Goal: Task Accomplishment & Management: Complete application form

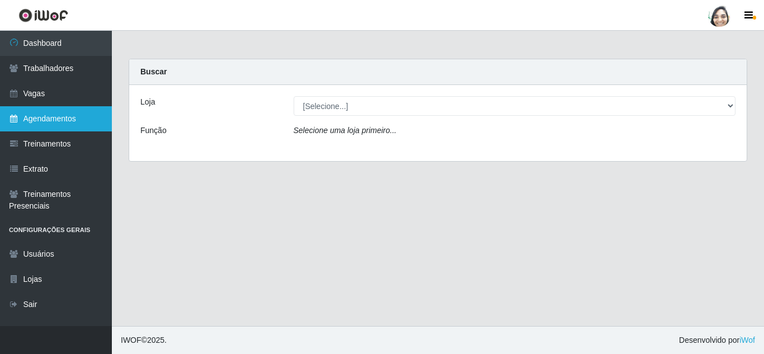
click at [42, 123] on link "Agendamentos" at bounding box center [56, 118] width 112 height 25
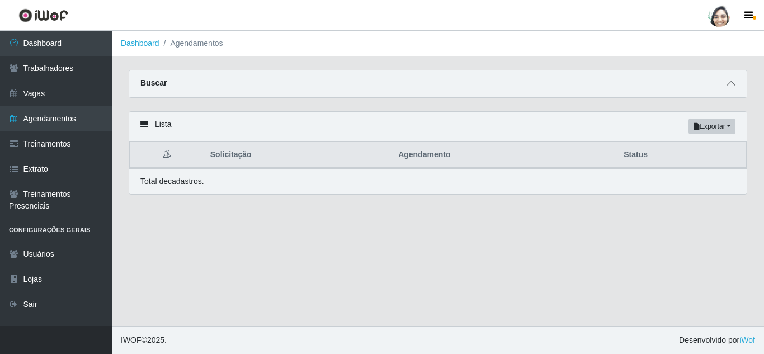
click at [727, 87] on icon at bounding box center [731, 83] width 8 height 8
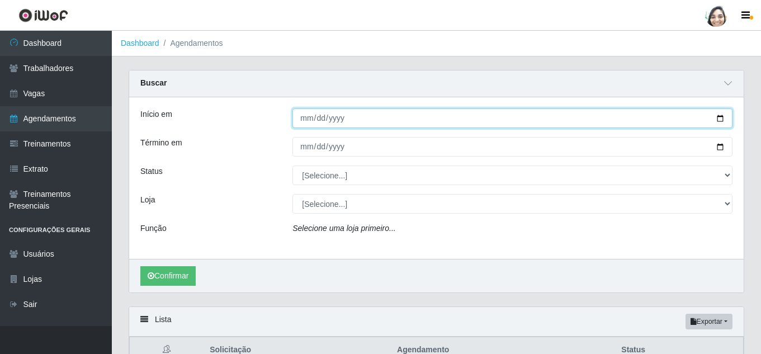
click at [721, 119] on input "Início em" at bounding box center [512, 118] width 440 height 20
type input "[DATE]"
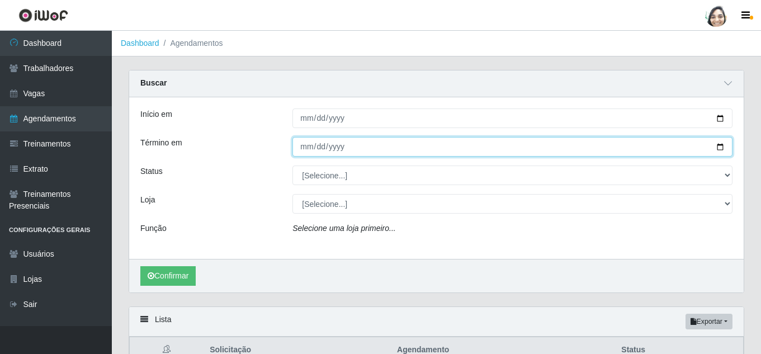
click at [721, 149] on input "Término em" at bounding box center [512, 147] width 440 height 20
type input "[DATE]"
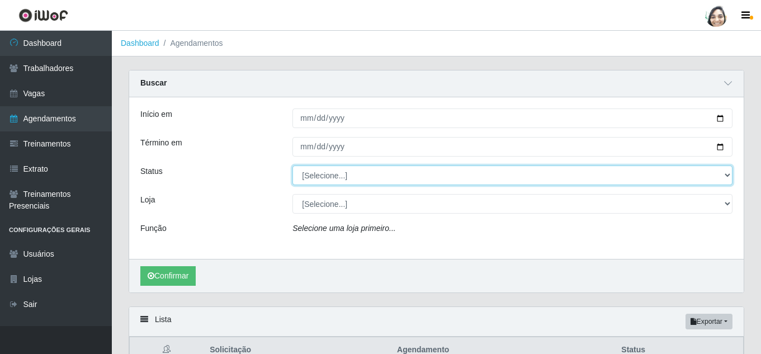
click at [687, 175] on select "[Selecione...] AGENDADO AGUARDANDO LIBERAR EM ANDAMENTO EM REVISÃO FINALIZADO C…" at bounding box center [512, 175] width 440 height 20
select select "FINALIZADO"
click at [292, 166] on select "[Selecione...] AGENDADO AGUARDANDO LIBERAR EM ANDAMENTO EM REVISÃO FINALIZADO C…" at bounding box center [512, 175] width 440 height 20
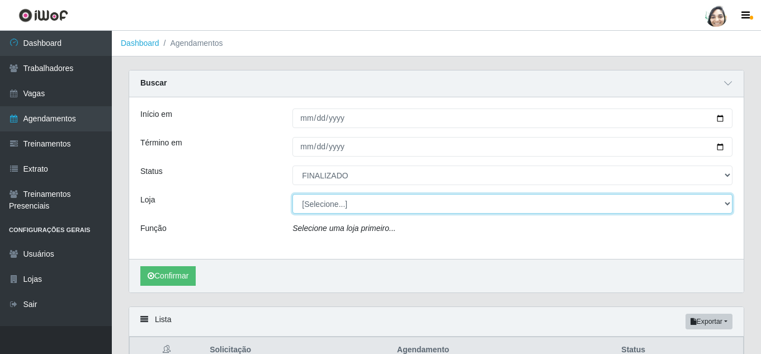
click at [375, 203] on select "[Selecione...] Mar Vermelho - Loja 04" at bounding box center [512, 204] width 440 height 20
select select "251"
click at [292, 195] on select "[Selecione...] Mar Vermelho - Loja 04" at bounding box center [512, 204] width 440 height 20
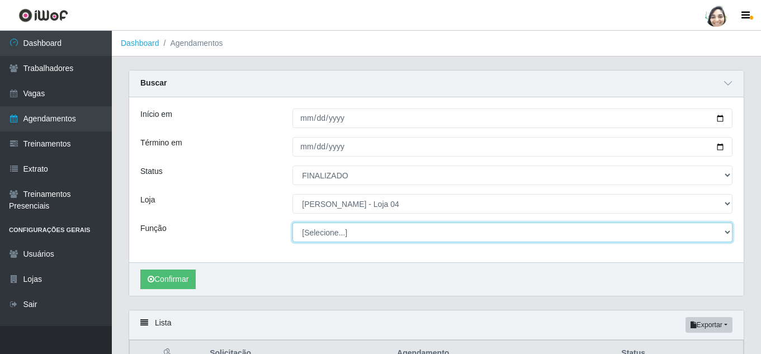
click at [396, 230] on select "[Selecione...] ASG ASG + ASG ++ Auxiliar de Depósito Auxiliar de Depósito + Aux…" at bounding box center [512, 233] width 440 height 20
select select "22"
click at [292, 223] on select "[Selecione...] ASG ASG + ASG ++ Auxiliar de Depósito Auxiliar de Depósito + Aux…" at bounding box center [512, 233] width 440 height 20
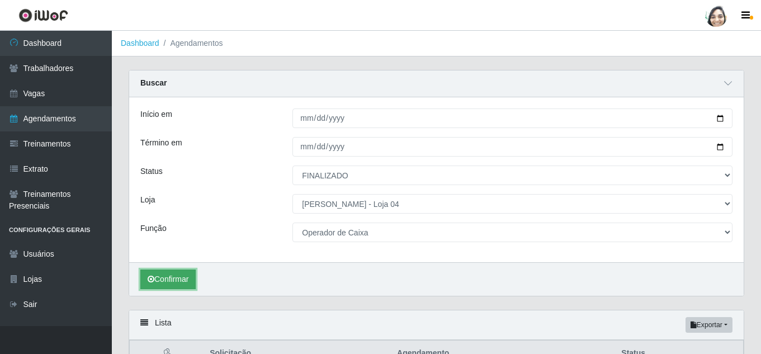
click at [172, 281] on button "Confirmar" at bounding box center [167, 279] width 55 height 20
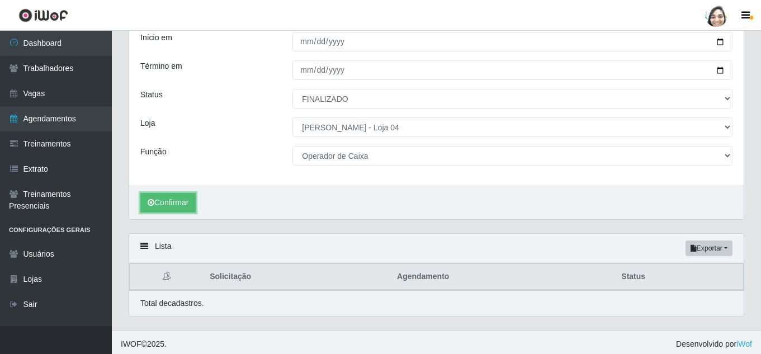
scroll to position [81, 0]
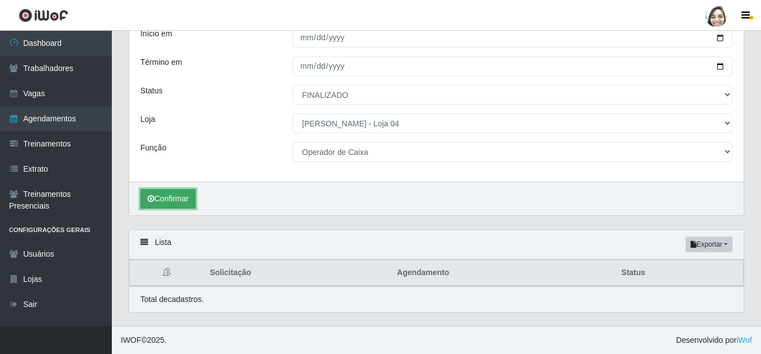
click at [179, 198] on button "Confirmar" at bounding box center [167, 199] width 55 height 20
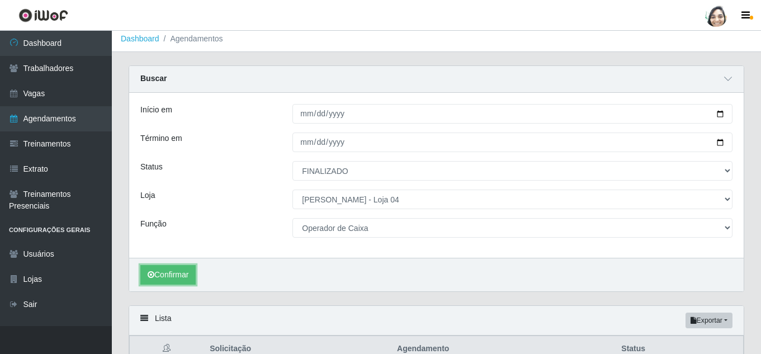
scroll to position [0, 0]
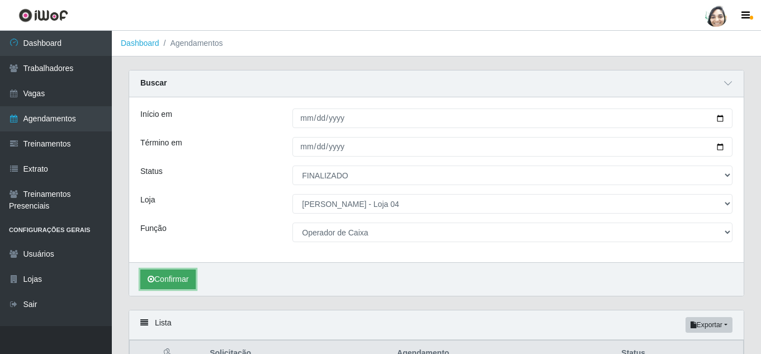
click at [154, 282] on icon "submit" at bounding box center [151, 279] width 7 height 8
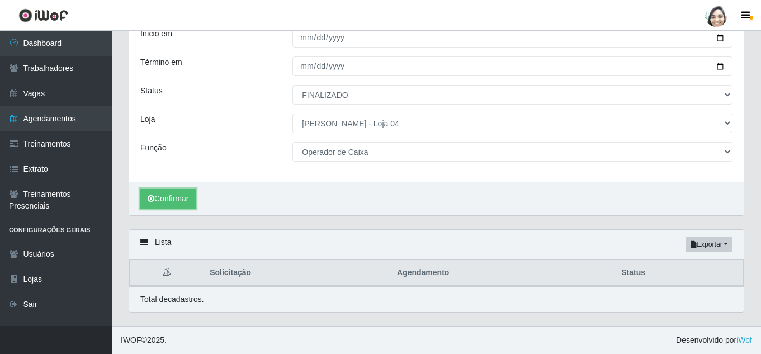
scroll to position [25, 0]
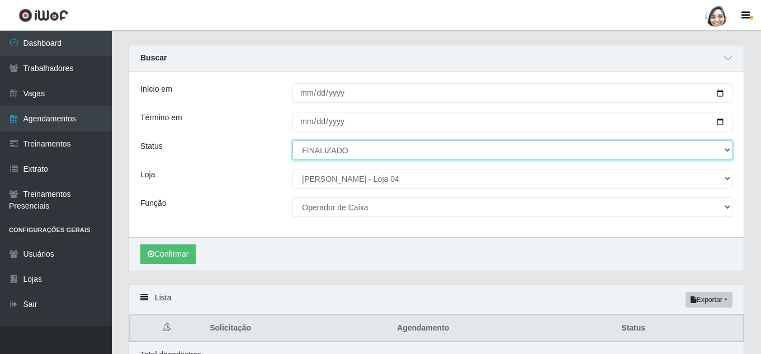
click at [338, 149] on select "[Selecione...] AGENDADO AGUARDANDO LIBERAR EM ANDAMENTO EM REVISÃO FINALIZADO C…" at bounding box center [512, 150] width 440 height 20
click at [292, 141] on select "[Selecione...] AGENDADO AGUARDANDO LIBERAR EM ANDAMENTO EM REVISÃO FINALIZADO C…" at bounding box center [512, 150] width 440 height 20
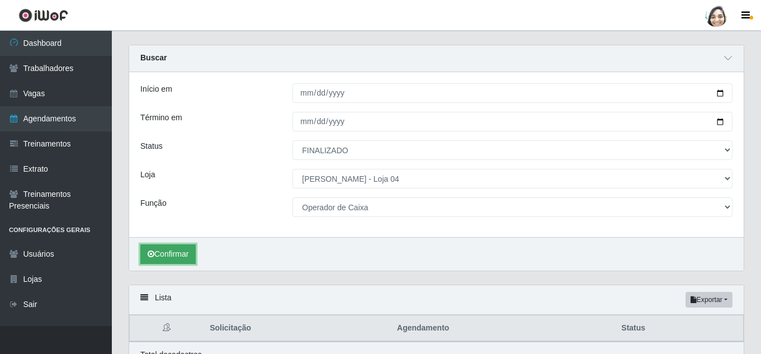
click at [171, 250] on button "Confirmar" at bounding box center [167, 254] width 55 height 20
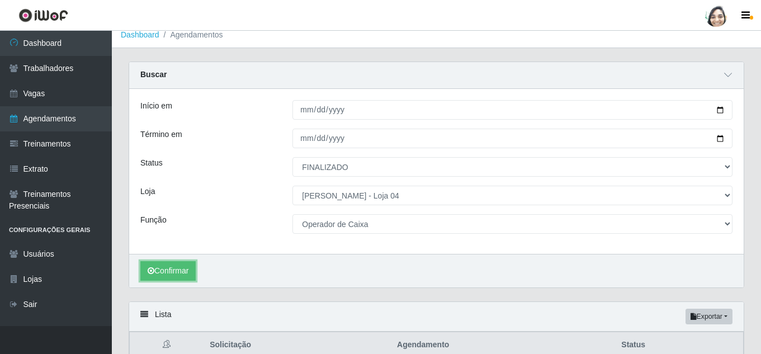
scroll to position [0, 0]
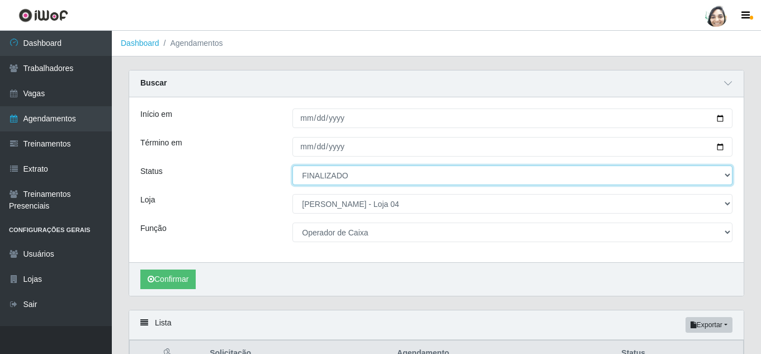
click at [377, 176] on select "[Selecione...] AGENDADO AGUARDANDO LIBERAR EM ANDAMENTO EM REVISÃO FINALIZADO C…" at bounding box center [512, 175] width 440 height 20
click at [292, 166] on select "[Selecione...] AGENDADO AGUARDANDO LIBERAR EM ANDAMENTO EM REVISÃO FINALIZADO C…" at bounding box center [512, 175] width 440 height 20
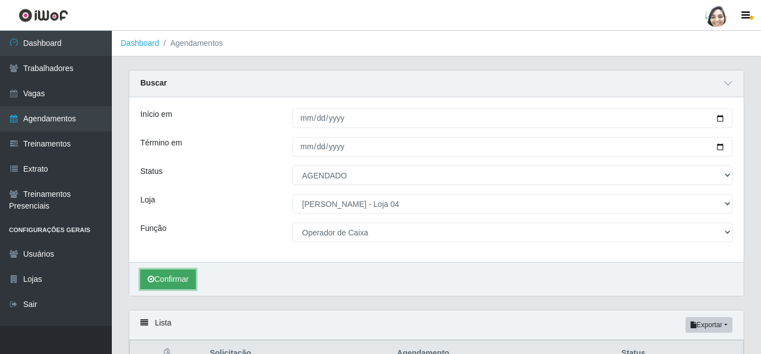
click at [169, 284] on button "Confirmar" at bounding box center [167, 279] width 55 height 20
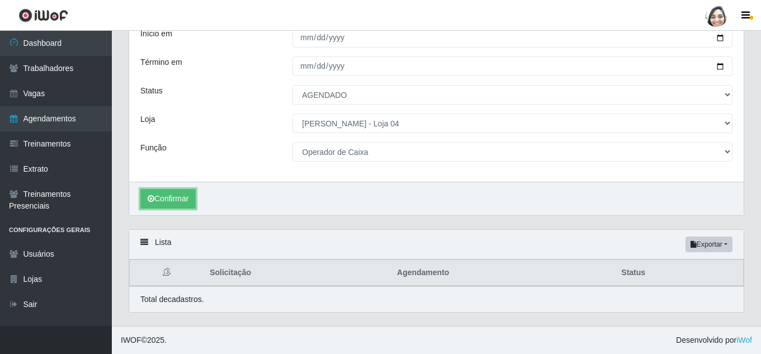
scroll to position [81, 0]
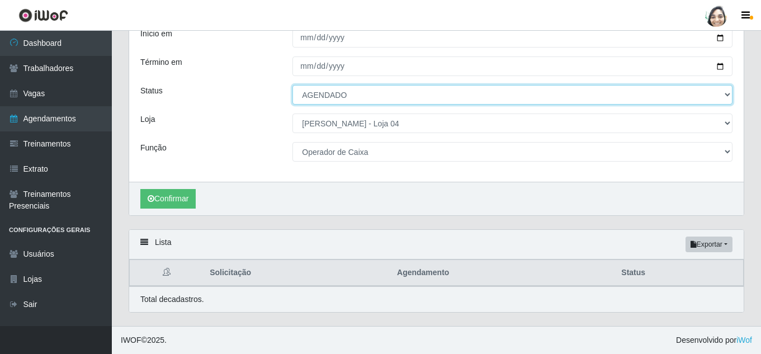
click at [328, 96] on select "[Selecione...] AGENDADO AGUARDANDO LIBERAR EM ANDAMENTO EM REVISÃO FINALIZADO C…" at bounding box center [512, 95] width 440 height 20
select select "FINALIZADO"
click at [292, 85] on select "[Selecione...] AGENDADO AGUARDANDO LIBERAR EM ANDAMENTO EM REVISÃO FINALIZADO C…" at bounding box center [512, 95] width 440 height 20
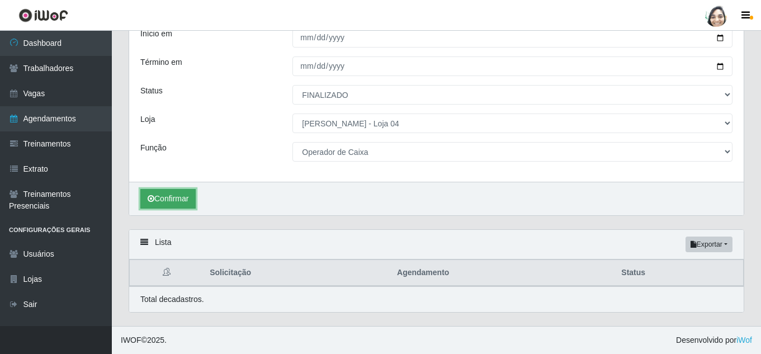
click at [172, 205] on button "Confirmar" at bounding box center [167, 199] width 55 height 20
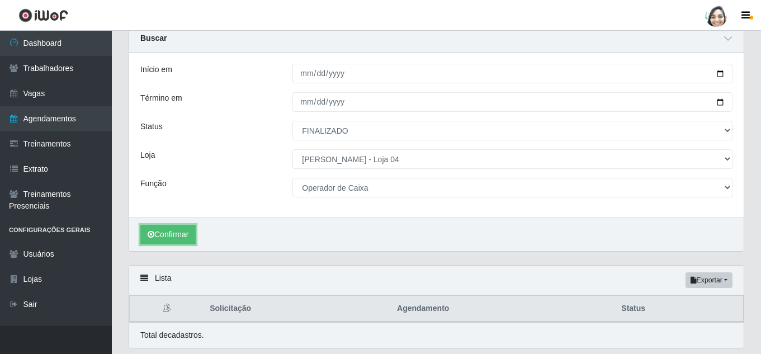
scroll to position [25, 0]
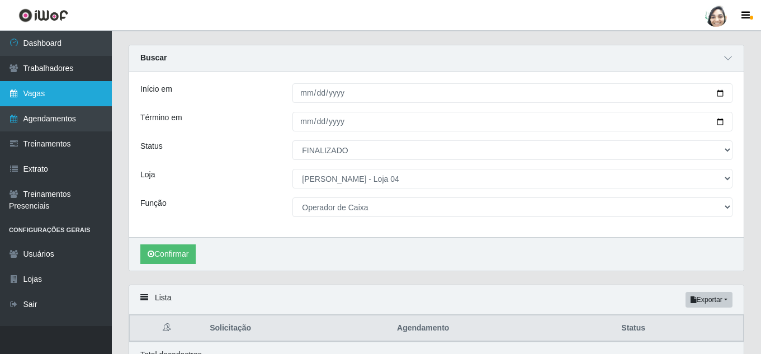
click at [33, 96] on link "Vagas" at bounding box center [56, 93] width 112 height 25
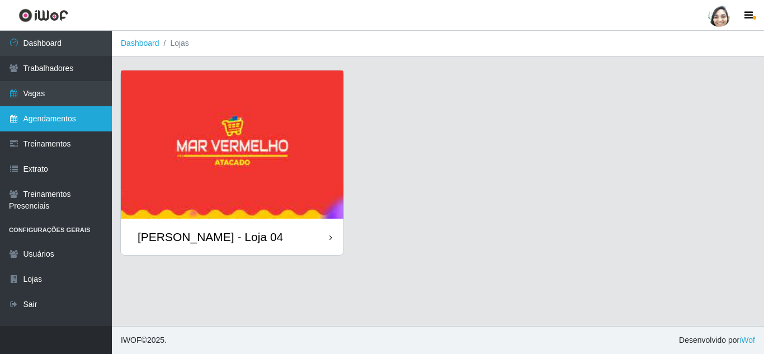
click at [50, 127] on link "Agendamentos" at bounding box center [56, 118] width 112 height 25
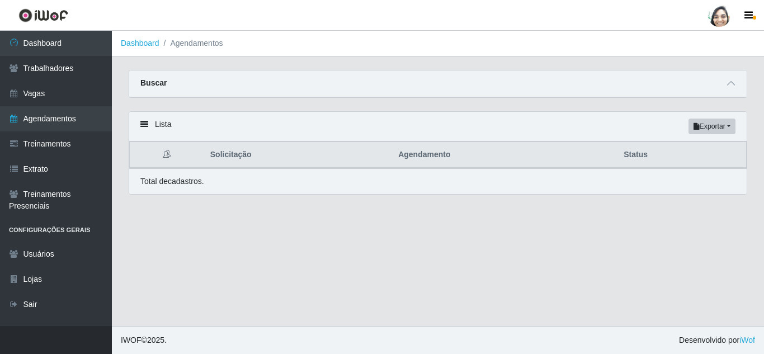
click at [720, 87] on div "Buscar" at bounding box center [437, 83] width 617 height 27
click at [730, 83] on icon at bounding box center [731, 83] width 8 height 8
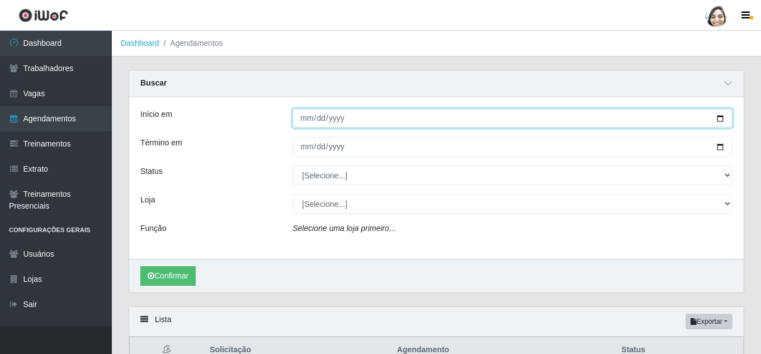
click at [305, 115] on input "Início em" at bounding box center [512, 118] width 440 height 20
type input "[DATE]"
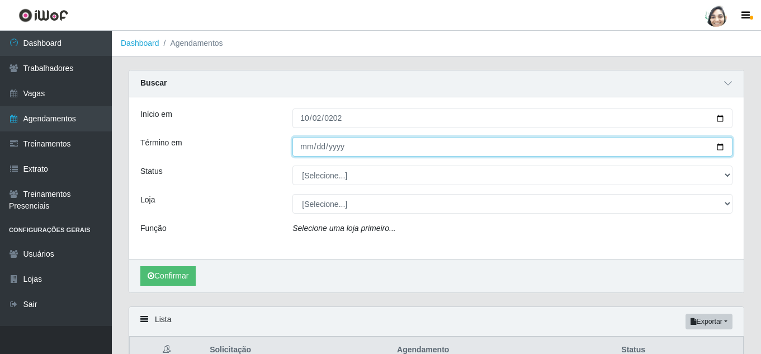
click at [308, 153] on input "Término em" at bounding box center [512, 147] width 440 height 20
type input "[DATE]"
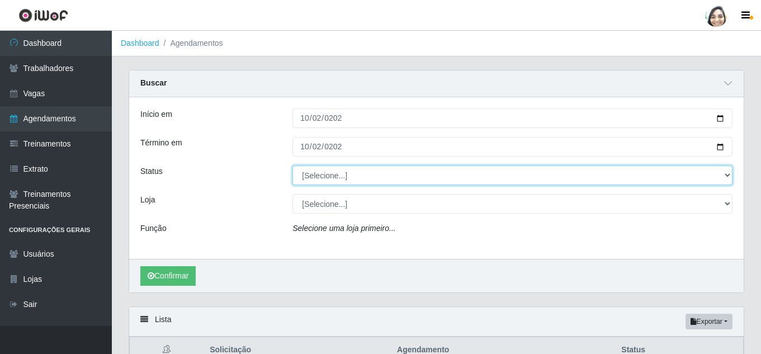
click at [321, 182] on select "[Selecione...] AGENDADO AGUARDANDO LIBERAR EM ANDAMENTO EM REVISÃO FINALIZADO C…" at bounding box center [512, 175] width 440 height 20
select select "FINALIZADO"
click at [292, 166] on select "[Selecione...] AGENDADO AGUARDANDO LIBERAR EM ANDAMENTO EM REVISÃO FINALIZADO C…" at bounding box center [512, 175] width 440 height 20
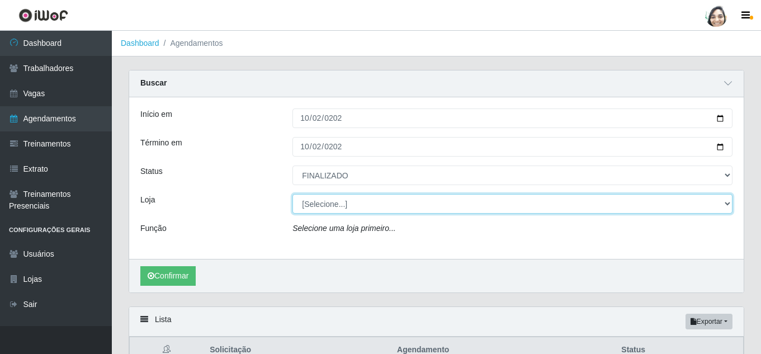
click at [316, 205] on select "[Selecione...] Mar Vermelho - Loja 04" at bounding box center [512, 204] width 440 height 20
select select "251"
click at [292, 195] on select "[Selecione...] Mar Vermelho - Loja 04" at bounding box center [512, 204] width 440 height 20
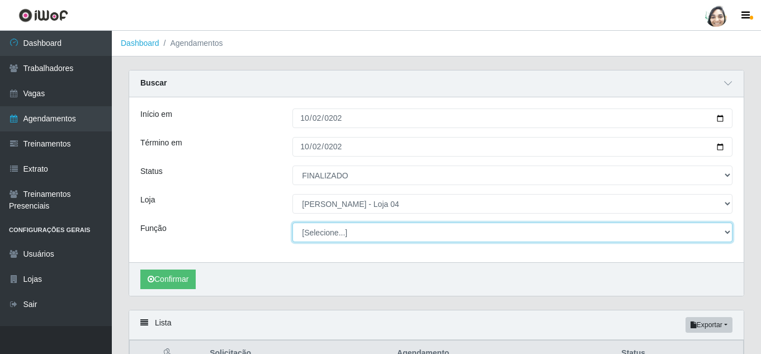
click at [359, 234] on select "[Selecione...] ASG ASG + ASG ++ Auxiliar de Depósito Auxiliar de Depósito + Aux…" at bounding box center [512, 233] width 440 height 20
select select "22"
click at [292, 223] on select "[Selecione...] ASG ASG + ASG ++ Auxiliar de Depósito Auxiliar de Depósito + Aux…" at bounding box center [512, 233] width 440 height 20
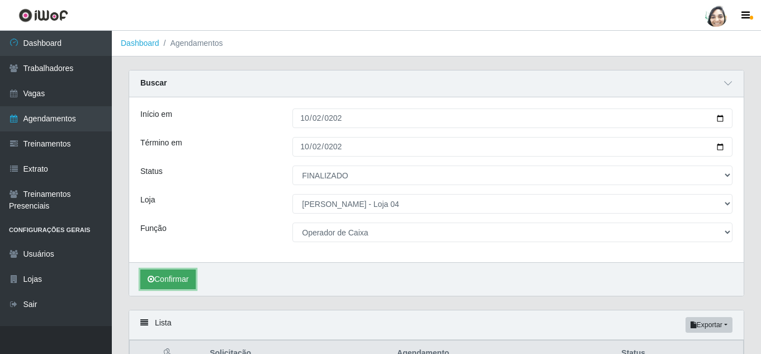
click at [176, 280] on button "Confirmar" at bounding box center [167, 279] width 55 height 20
